Goal: Check status: Check status

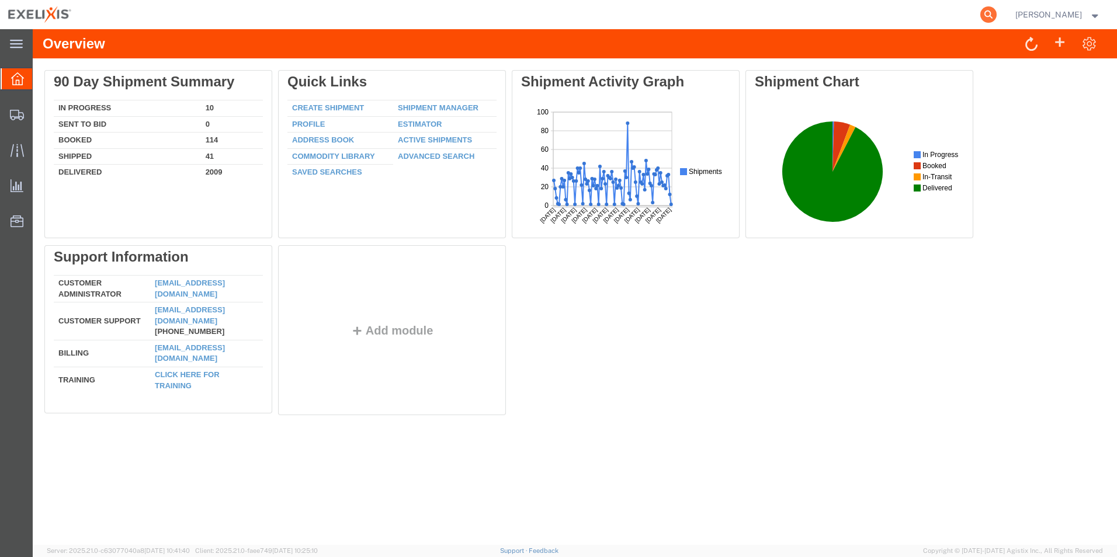
click at [996, 10] on icon at bounding box center [988, 14] width 16 height 16
click at [705, 15] on input "search" at bounding box center [802, 15] width 355 height 28
paste input "716916588"
type input "716916588"
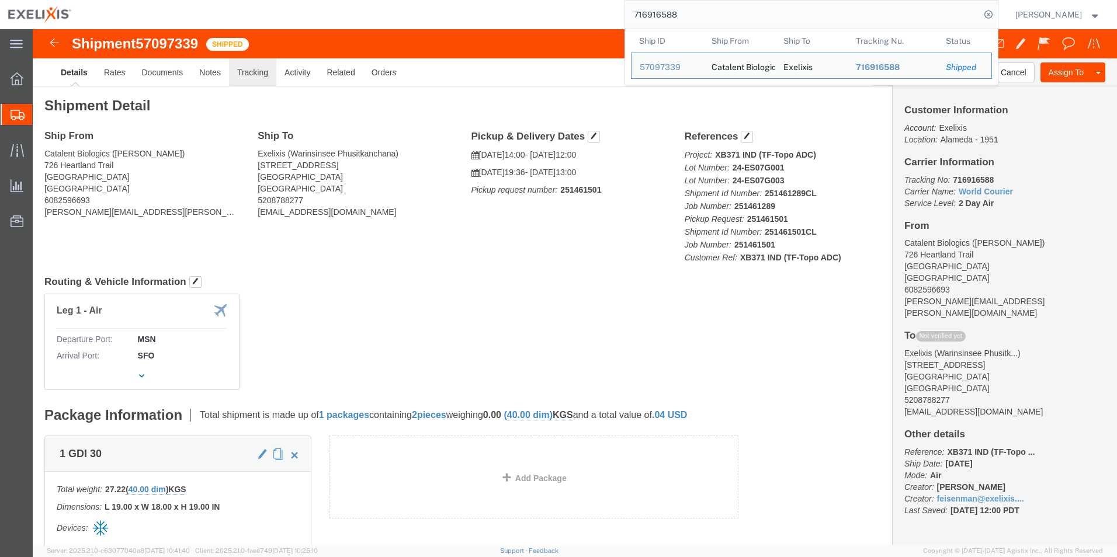
click link "Tracking"
